Goal: Find specific page/section: Find specific page/section

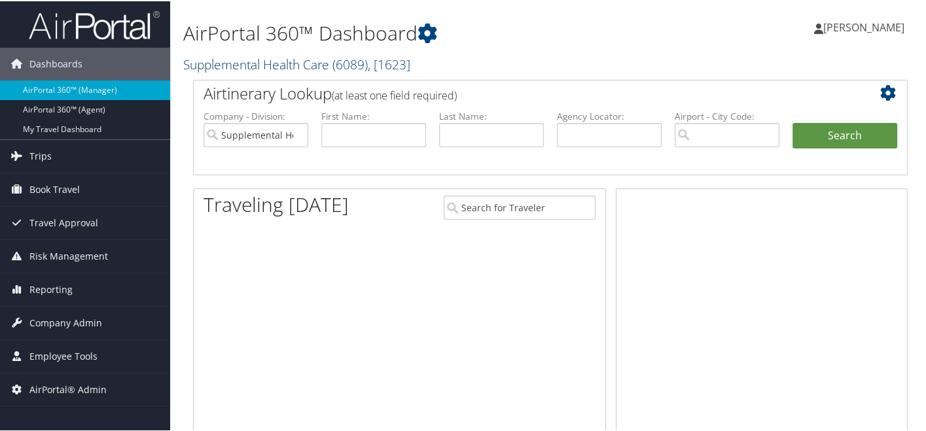
click at [288, 56] on link "Supplemental Health Care ( 6089 ) , [ 1623 ]" at bounding box center [296, 63] width 227 height 18
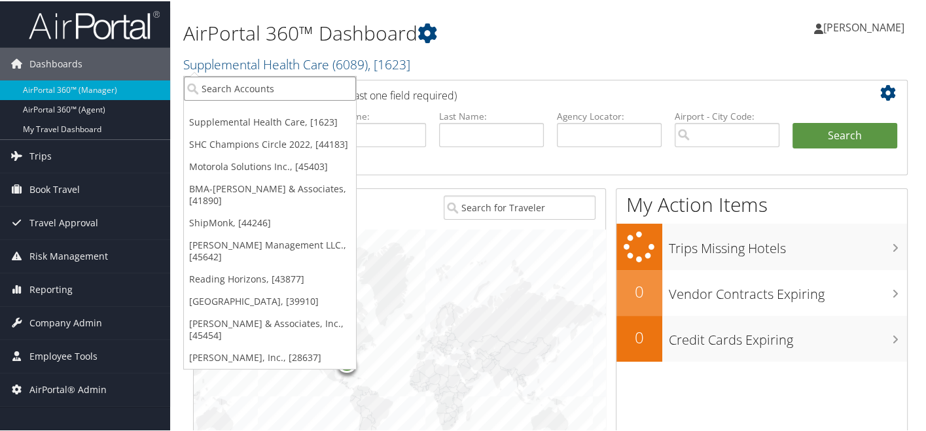
click at [275, 82] on input "search" at bounding box center [270, 87] width 172 height 24
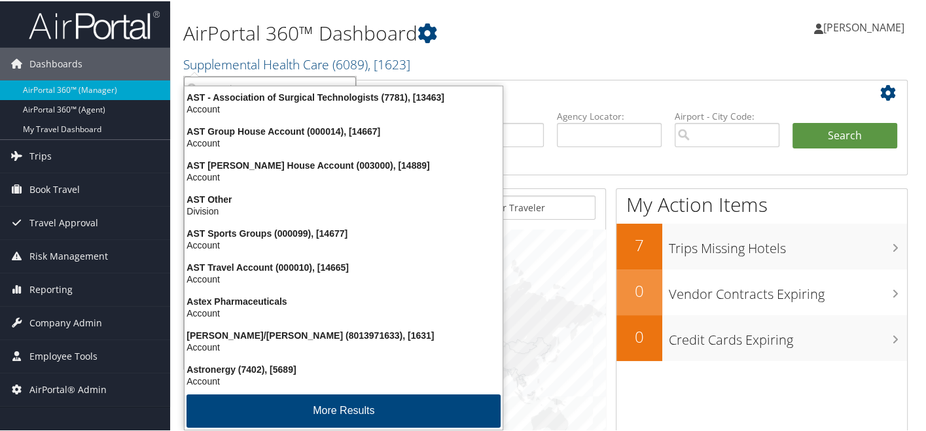
type input "astronics"
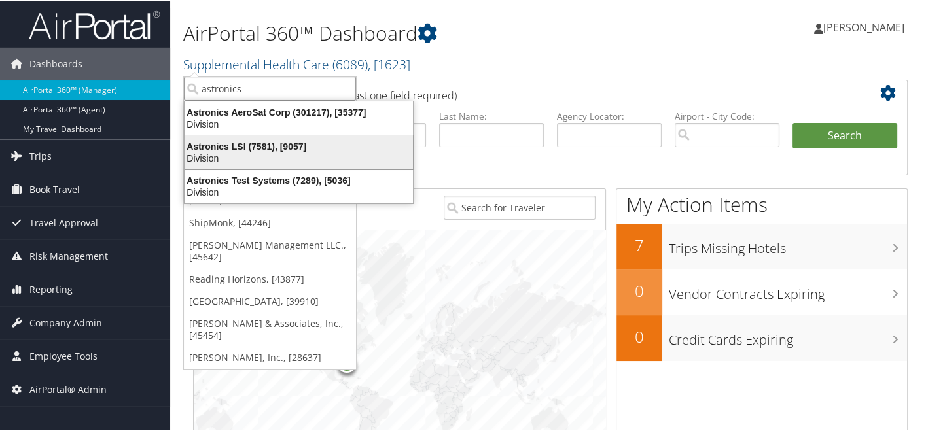
click at [289, 152] on div "Division" at bounding box center [299, 157] width 244 height 12
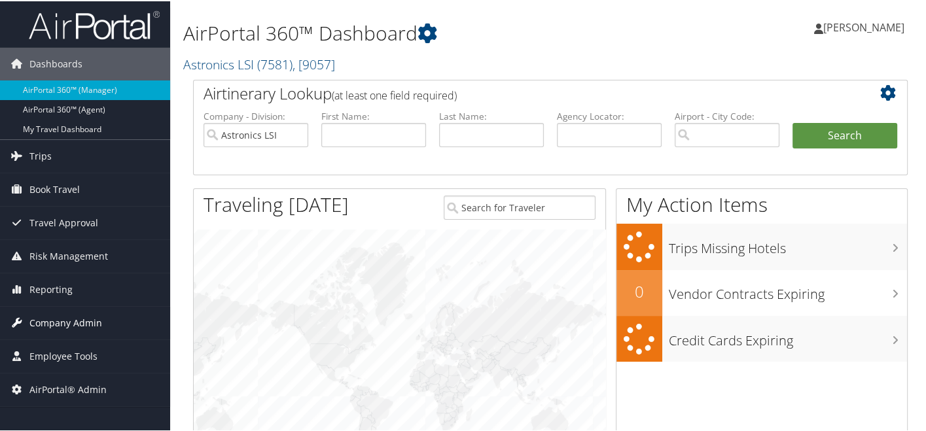
click at [86, 321] on span "Company Admin" at bounding box center [65, 322] width 73 height 33
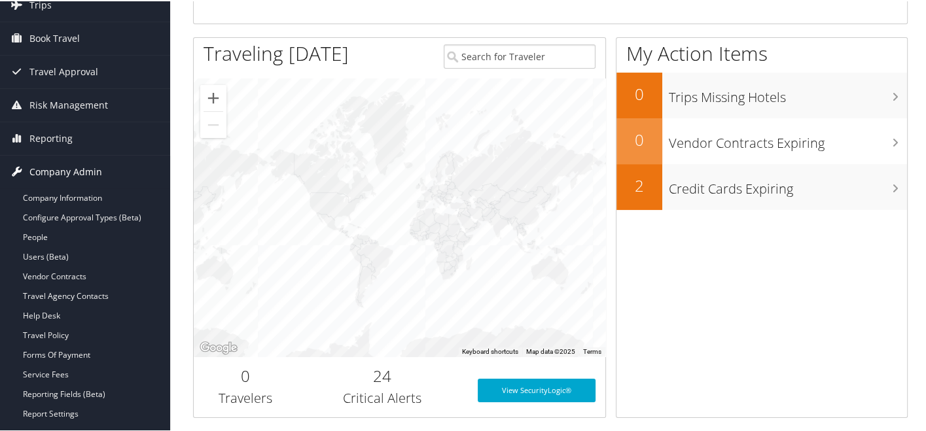
scroll to position [152, 0]
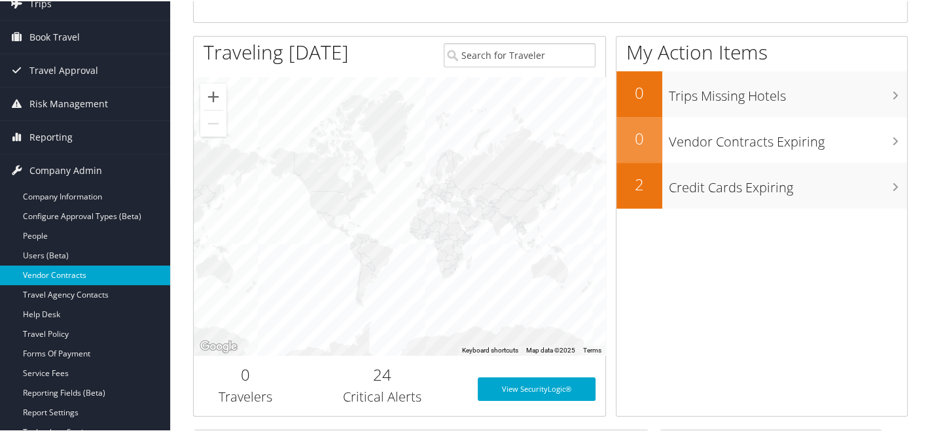
click at [91, 274] on link "Vendor Contracts" at bounding box center [85, 274] width 170 height 20
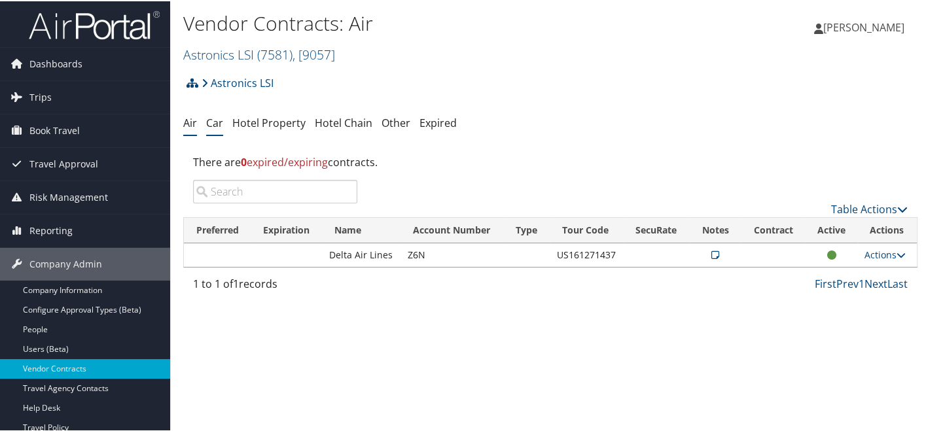
click at [217, 123] on link "Car" at bounding box center [214, 122] width 17 height 14
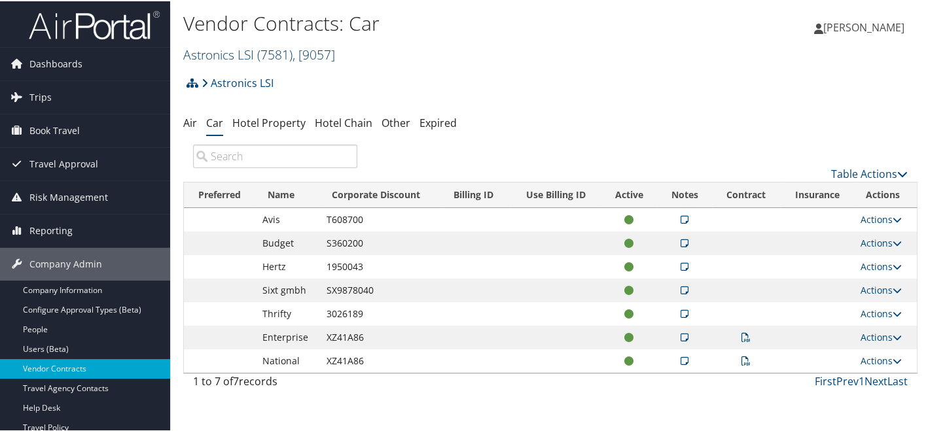
click at [264, 56] on span "( 7581 )" at bounding box center [274, 53] width 35 height 18
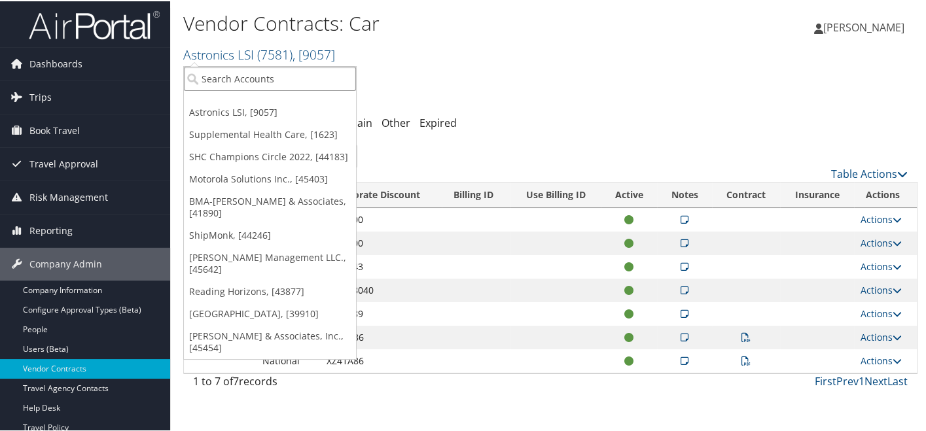
click at [251, 77] on input "search" at bounding box center [270, 77] width 172 height 24
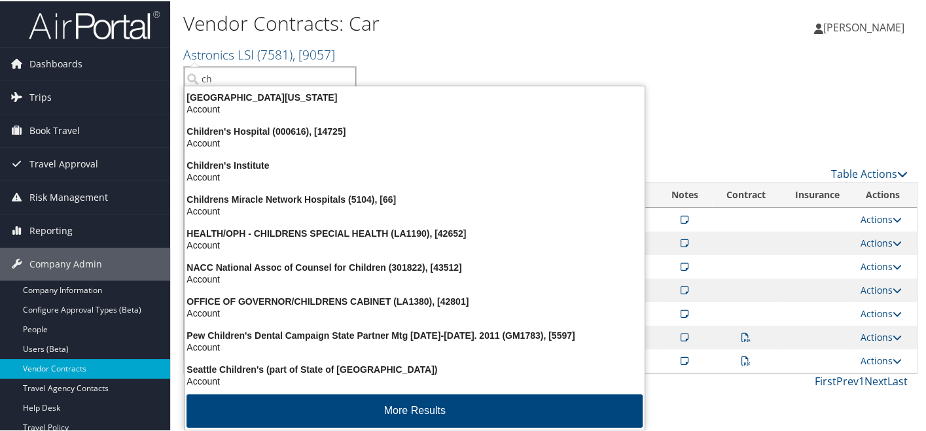
type input "c"
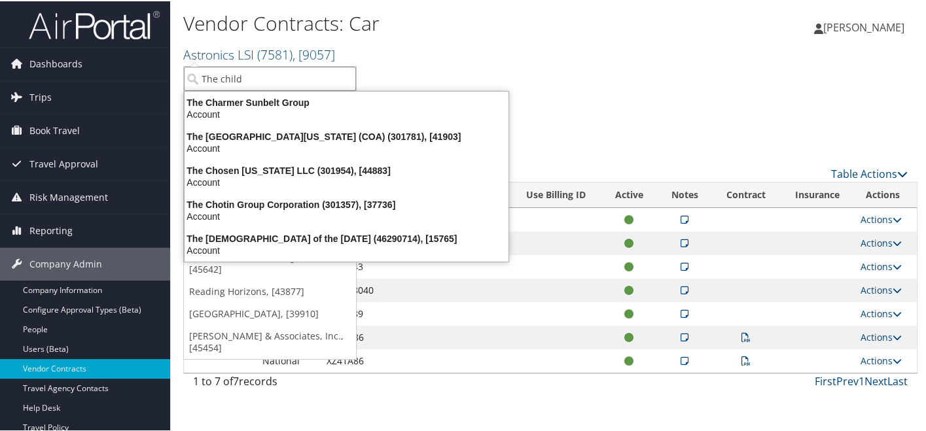
type input "The childr"
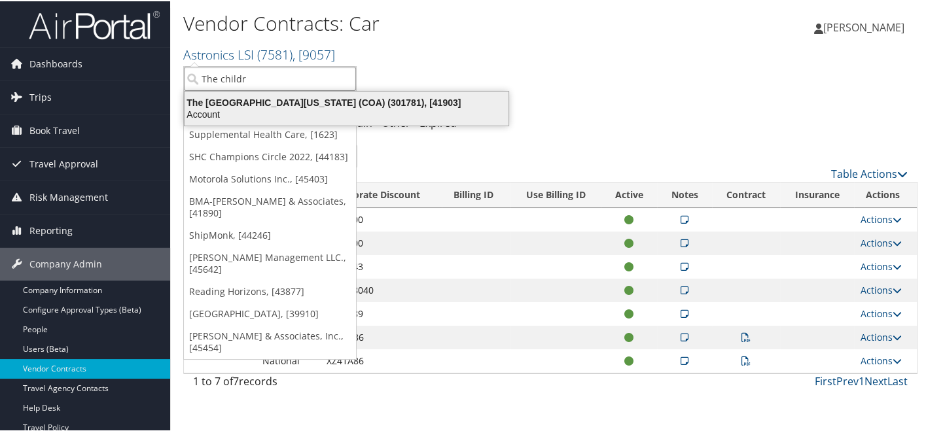
click at [267, 113] on div "Account" at bounding box center [347, 113] width 340 height 12
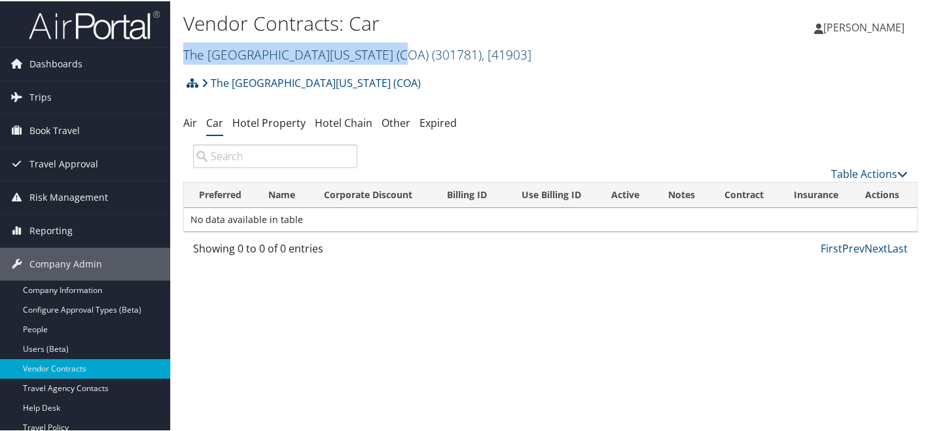
drag, startPoint x: 185, startPoint y: 51, endPoint x: 378, endPoint y: 56, distance: 193.1
click at [378, 56] on link "The [GEOGRAPHIC_DATA][US_STATE] (COA) ( 301781 ) , [ 41903 ]" at bounding box center [357, 53] width 348 height 18
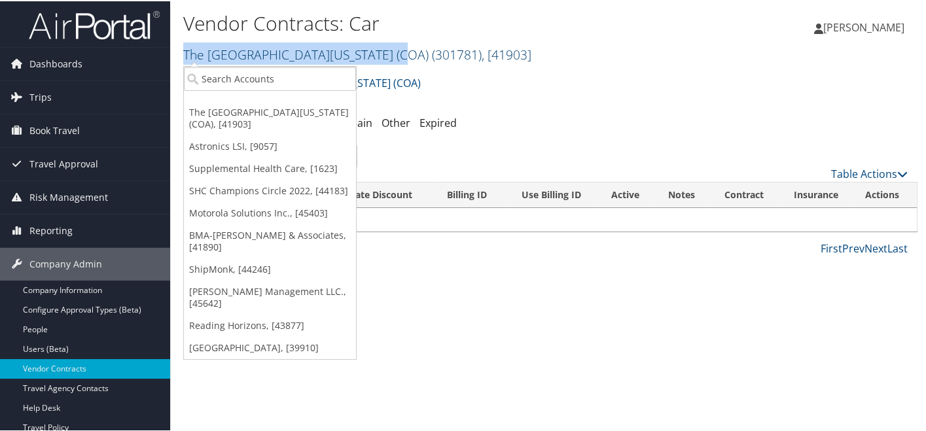
copy link "The [GEOGRAPHIC_DATA][US_STATE]"
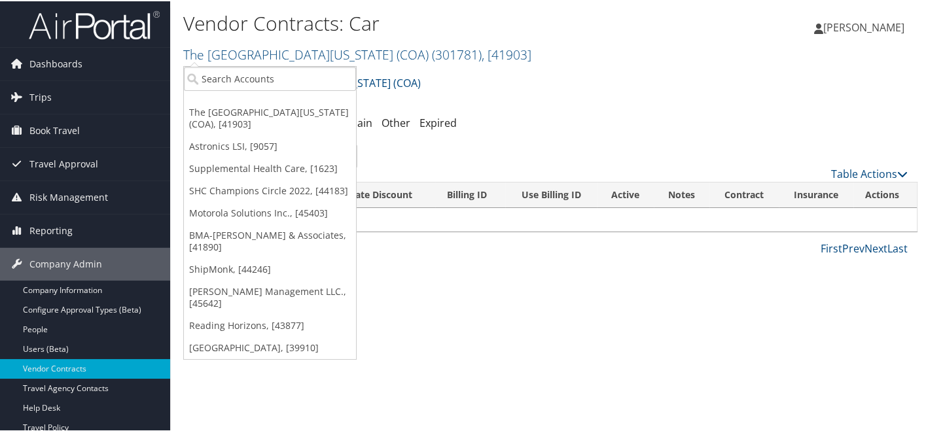
click at [429, 85] on div "The Children's [GEOGRAPHIC_DATA][US_STATE] (COA) Account Structure The Children…" at bounding box center [550, 86] width 734 height 35
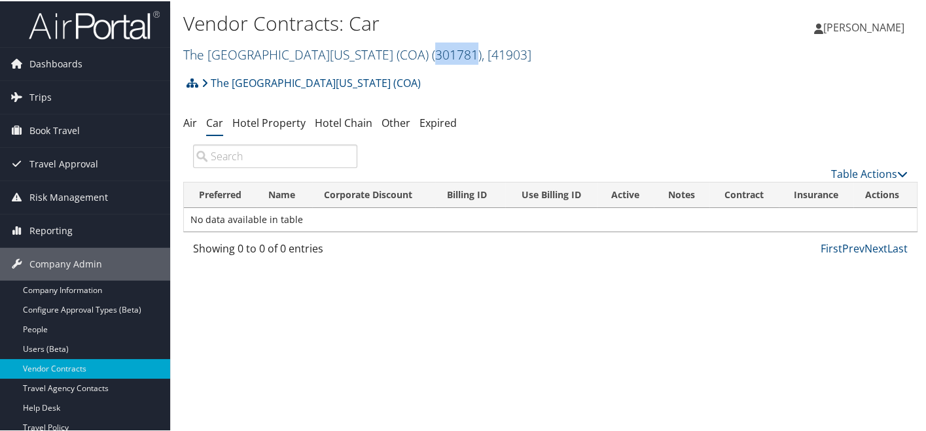
drag, startPoint x: 463, startPoint y: 54, endPoint x: 423, endPoint y: 52, distance: 40.6
click at [432, 52] on span "( 301781 )" at bounding box center [457, 53] width 50 height 18
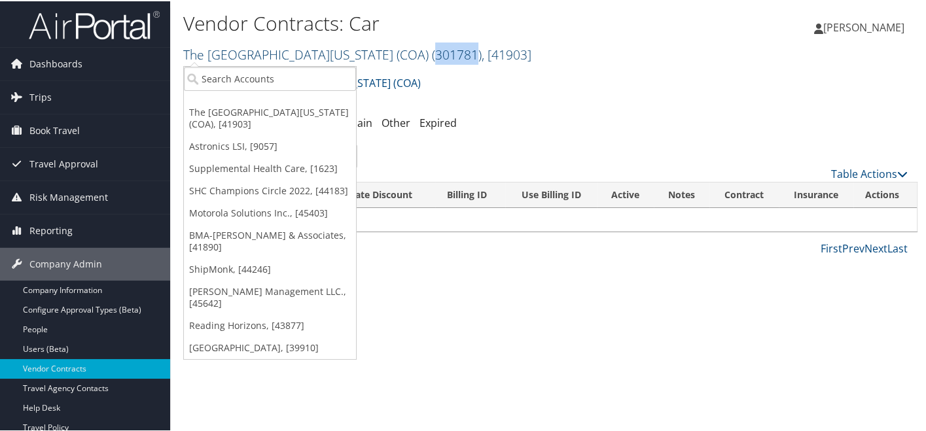
copy span "301781"
click at [514, 137] on div "The Children's [GEOGRAPHIC_DATA][US_STATE] (COA) Account Structure The Children…" at bounding box center [550, 166] width 734 height 194
